Goal: Transaction & Acquisition: Purchase product/service

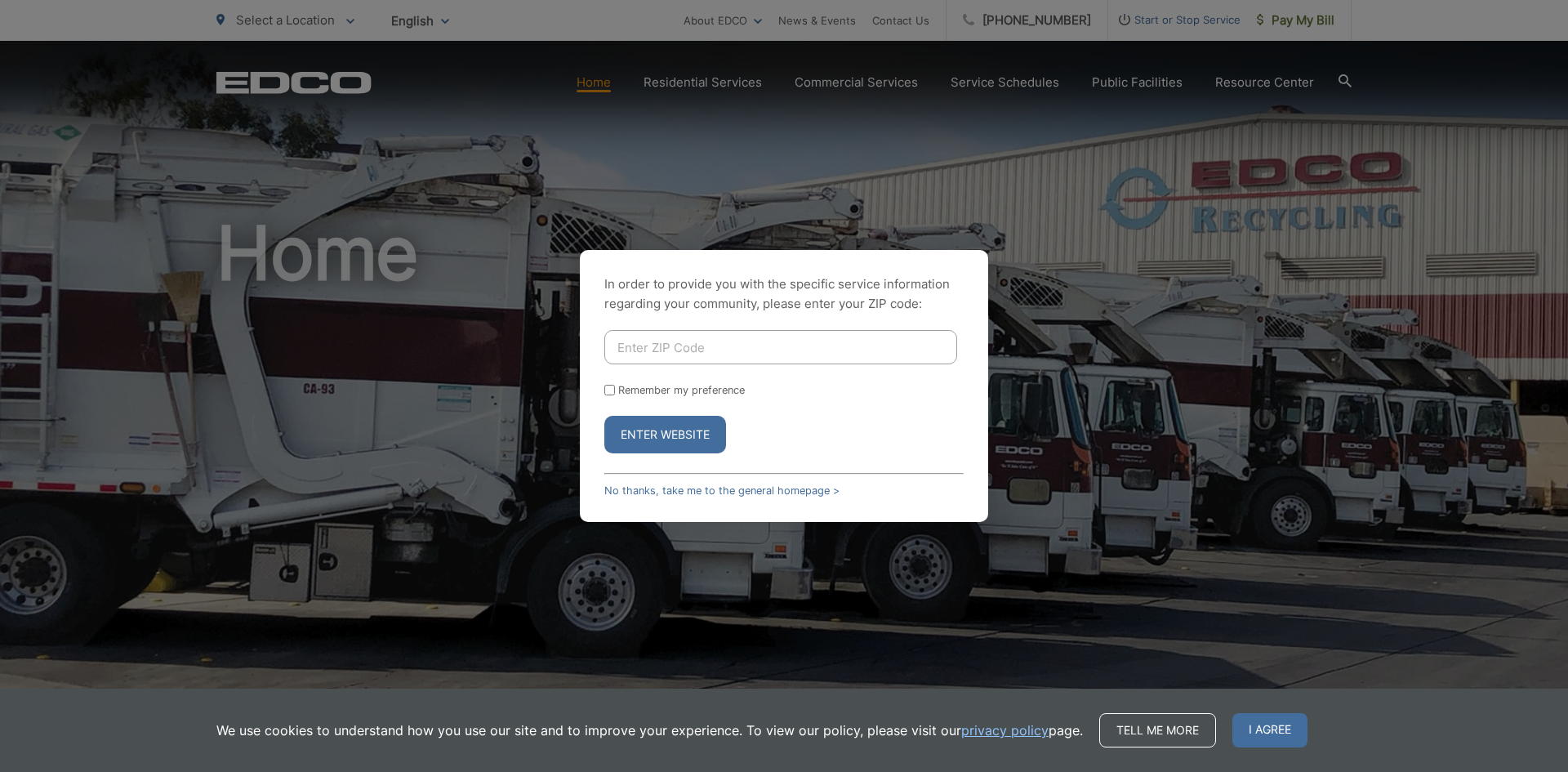
click at [784, 342] on input "Enter ZIP Code" at bounding box center [781, 347] width 353 height 34
type input "92111"
click at [608, 393] on input "Remember my preference" at bounding box center [610, 390] width 11 height 11
checkbox input "true"
click at [634, 429] on button "Enter Website" at bounding box center [665, 434] width 121 height 37
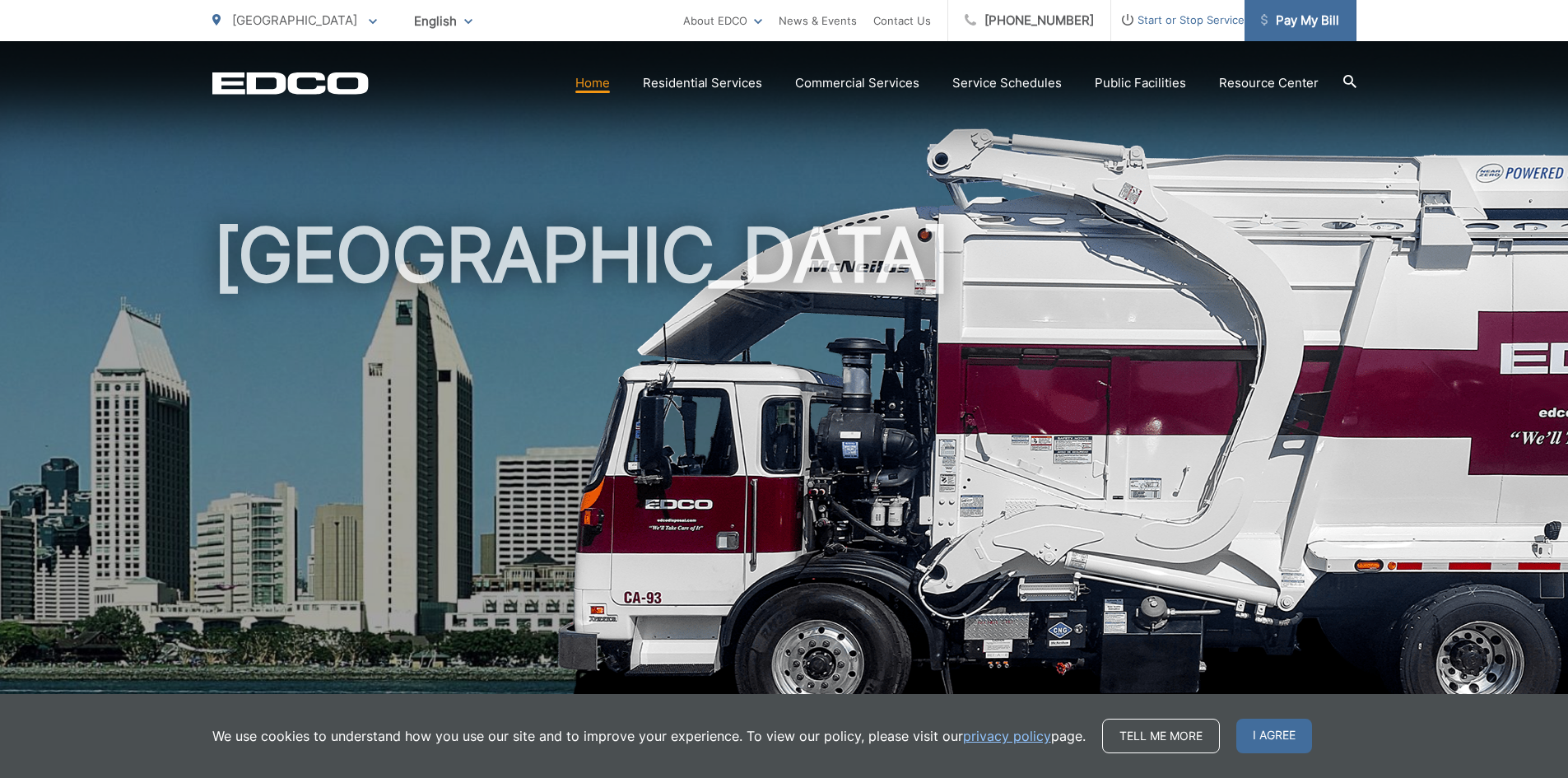
click at [1280, 17] on span "Pay My Bill" at bounding box center [1299, 21] width 78 height 20
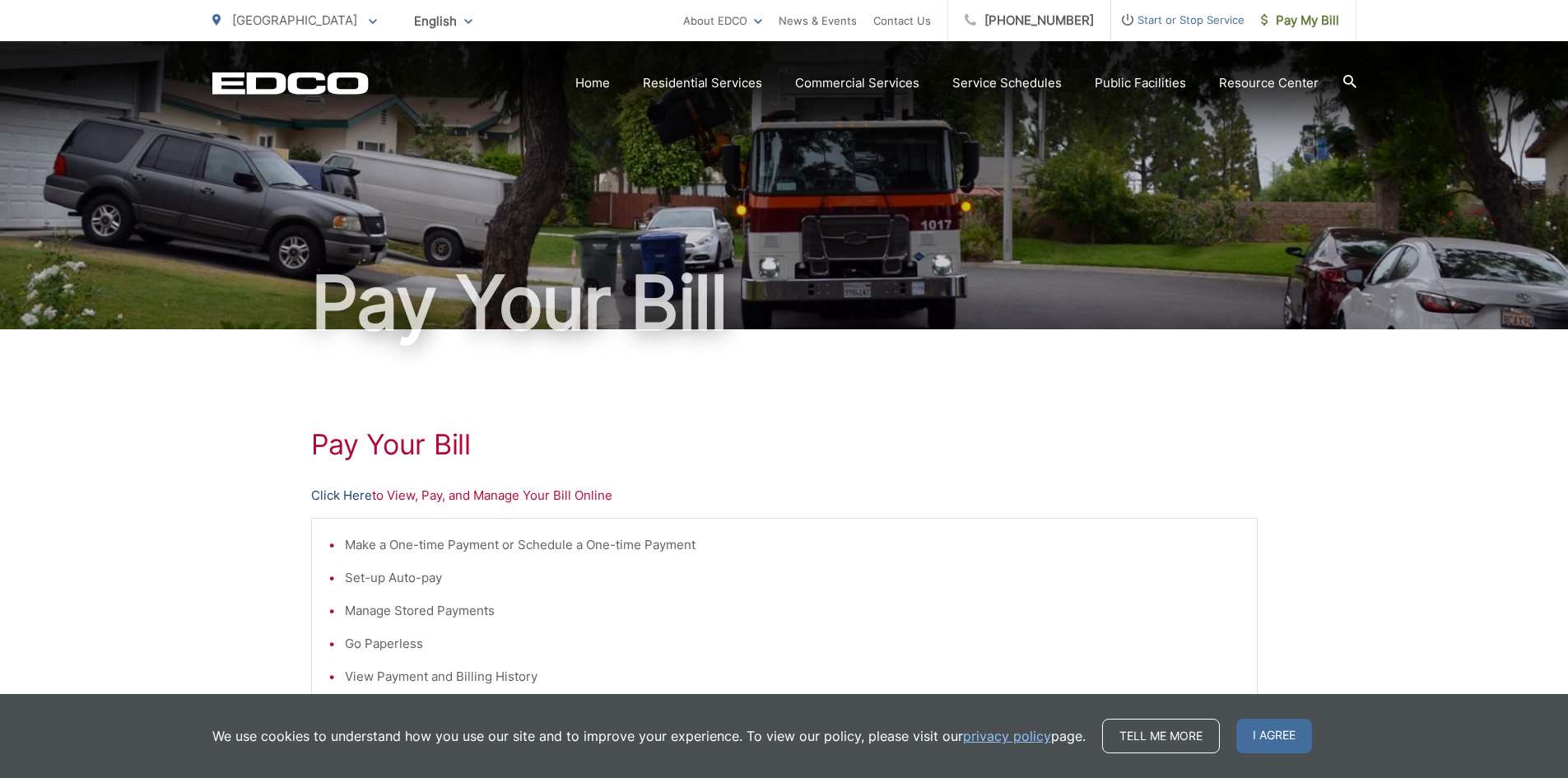
click at [337, 497] on link "Click Here" at bounding box center [341, 495] width 61 height 20
